Goal: Connect with others: Establish contact or relationships with other users

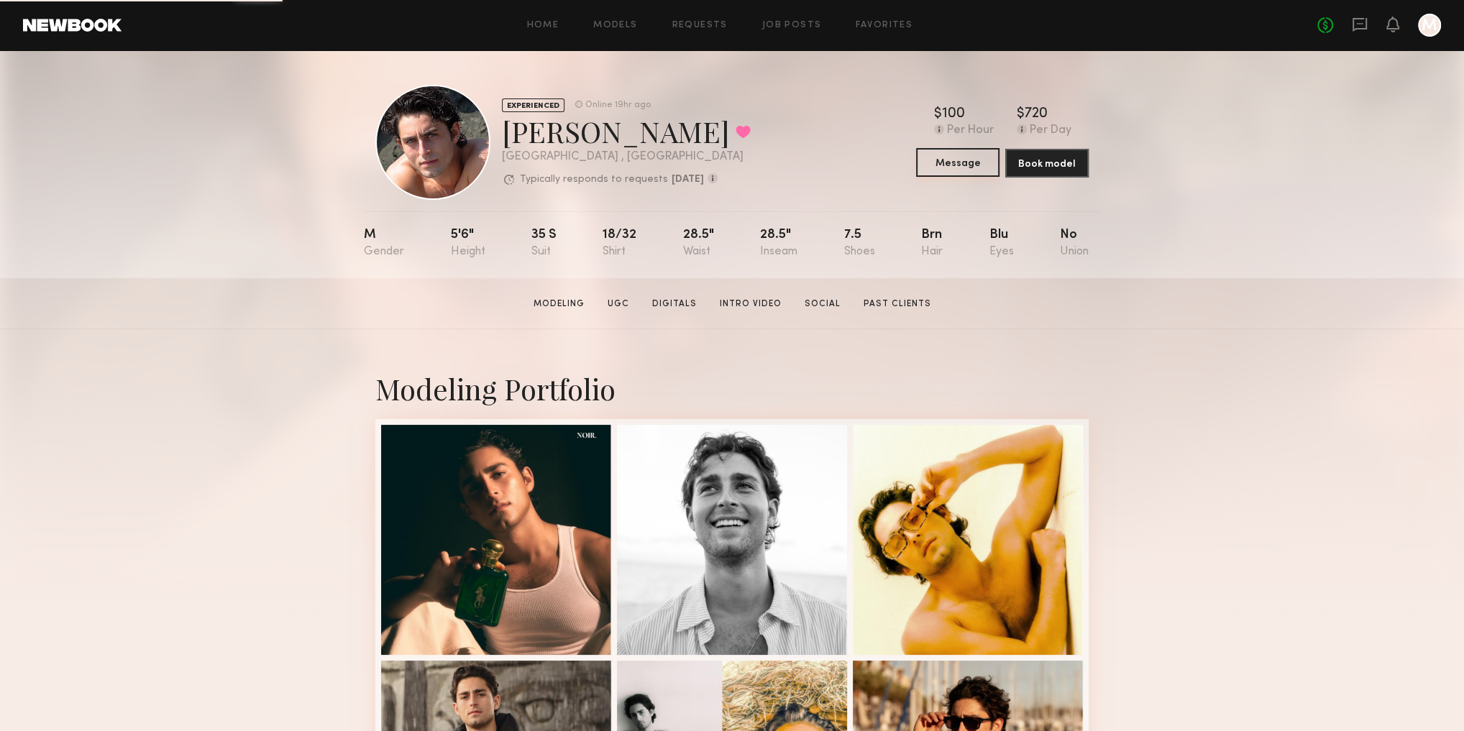
click at [944, 155] on button "Message" at bounding box center [957, 162] width 83 height 29
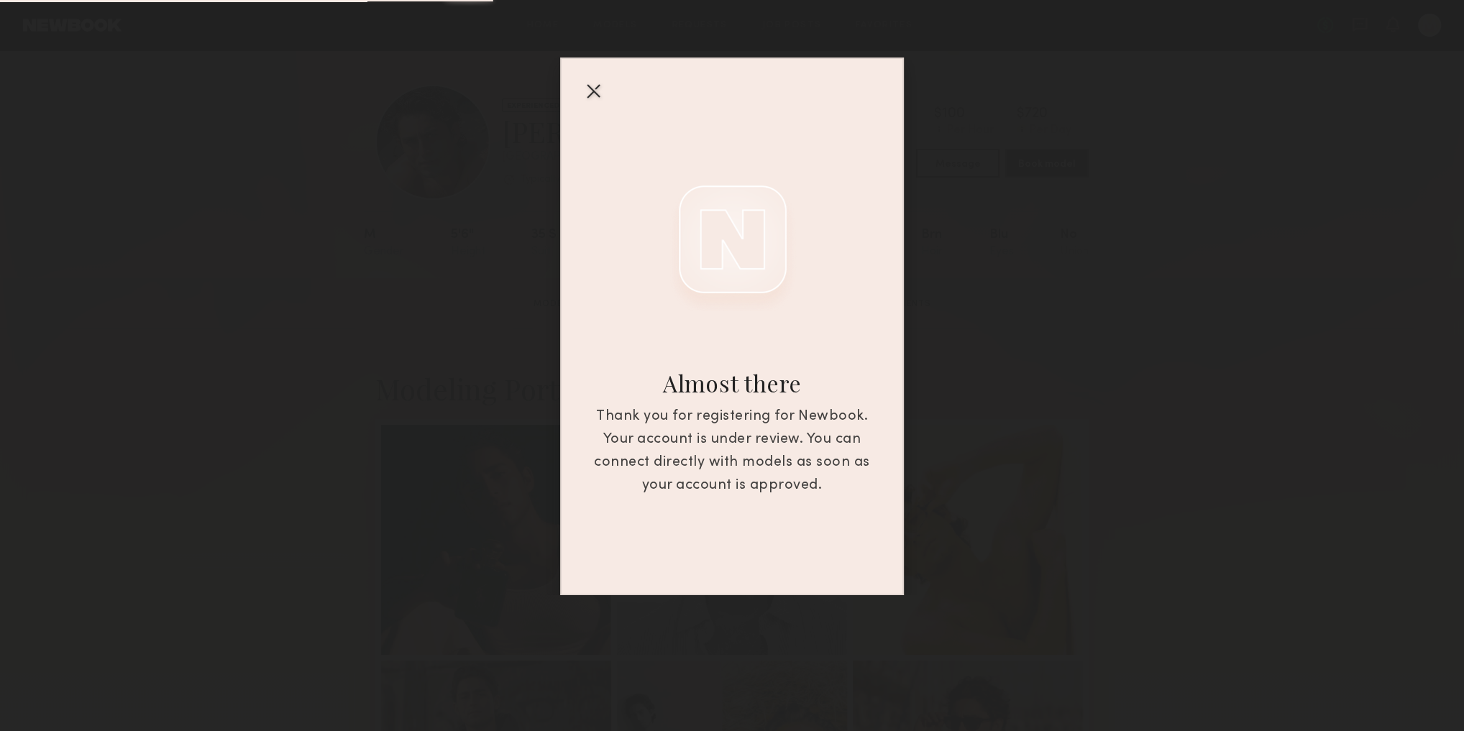
click at [608, 92] on div "Almost there Thank you for registering for Newbook. Your account is under revie…" at bounding box center [732, 327] width 344 height 538
click at [596, 92] on div at bounding box center [593, 90] width 23 height 23
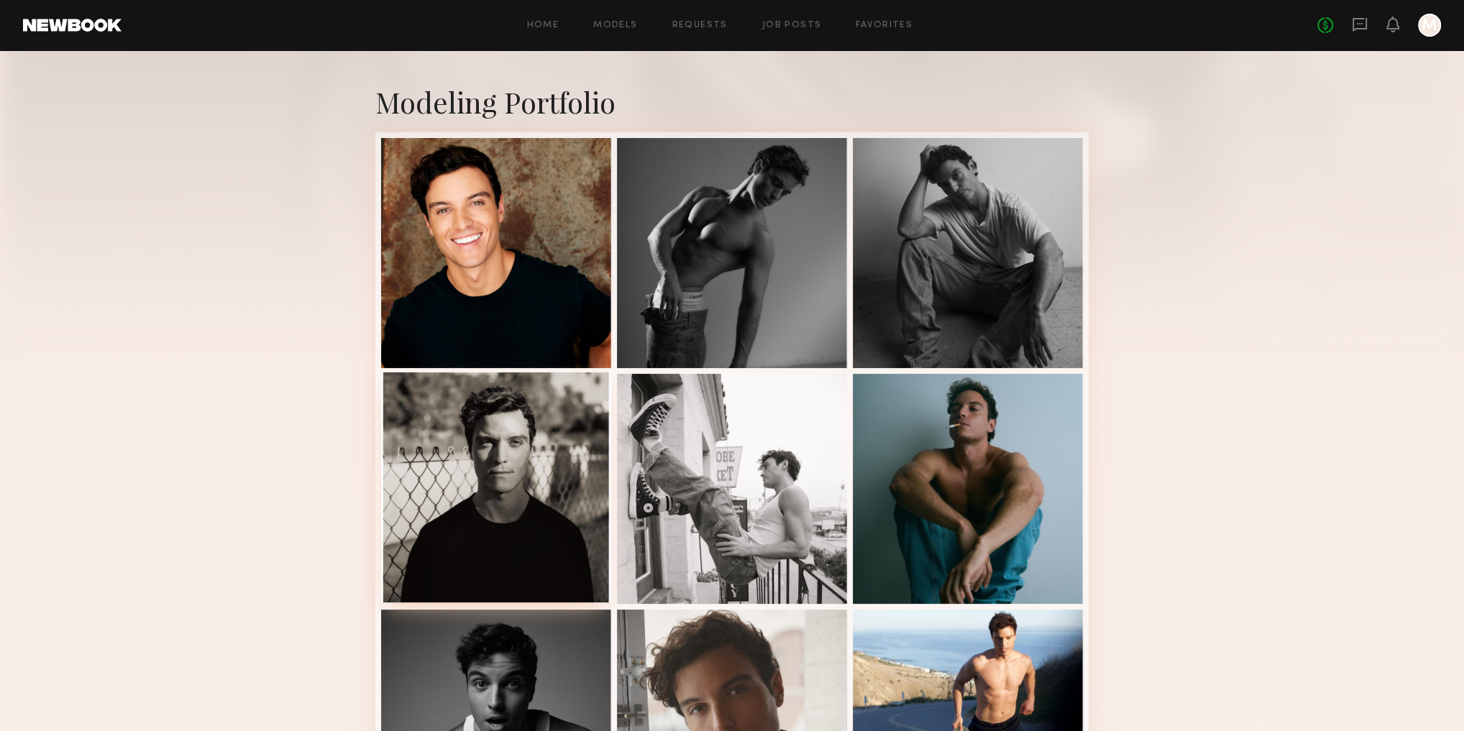
scroll to position [121, 0]
